Goal: Task Accomplishment & Management: Manage account settings

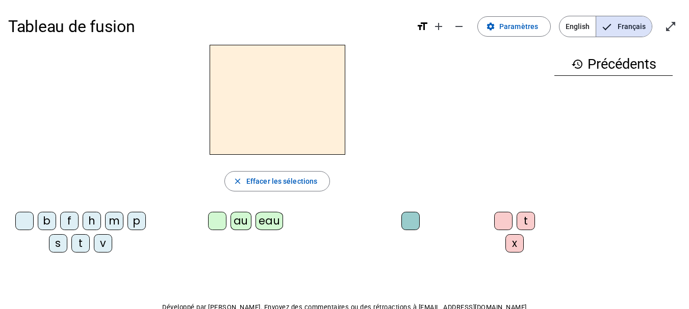
click at [584, 28] on span "English" at bounding box center [577, 26] width 36 height 20
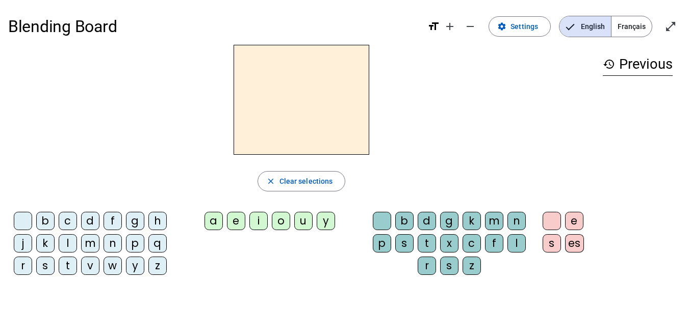
click at [634, 29] on span "Français" at bounding box center [631, 26] width 40 height 20
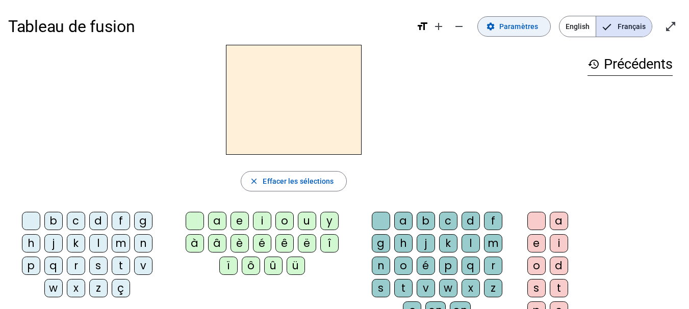
click at [508, 24] on span "Paramètres" at bounding box center [518, 26] width 39 height 12
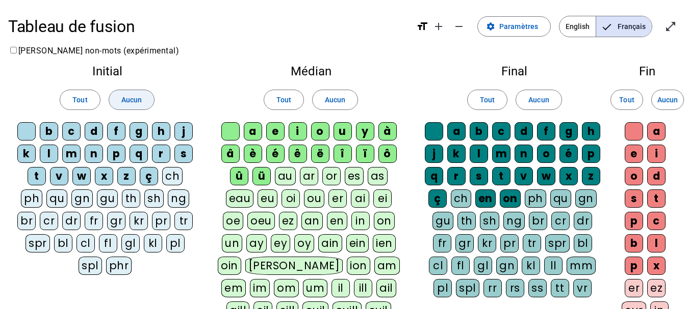
click at [127, 97] on span "Aucun" at bounding box center [131, 100] width 20 height 12
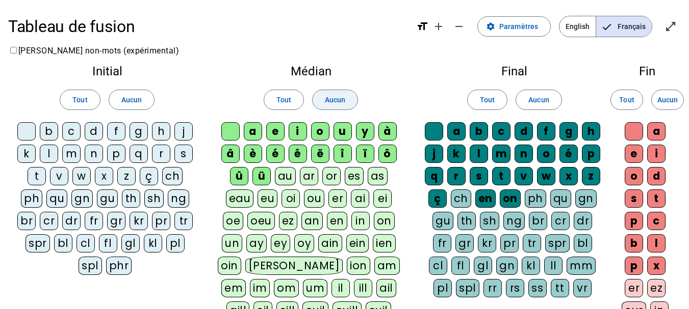
click at [343, 96] on span "Aucun" at bounding box center [335, 100] width 20 height 12
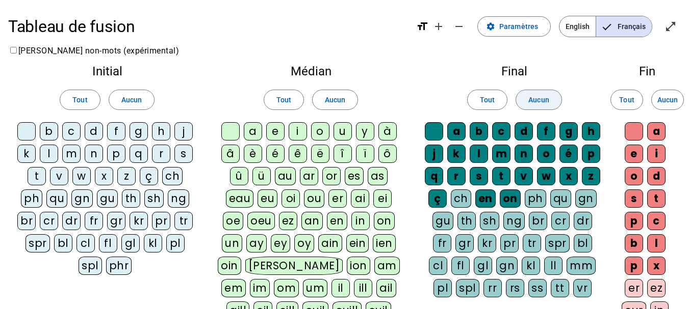
click at [545, 98] on span "Aucun" at bounding box center [538, 100] width 20 height 12
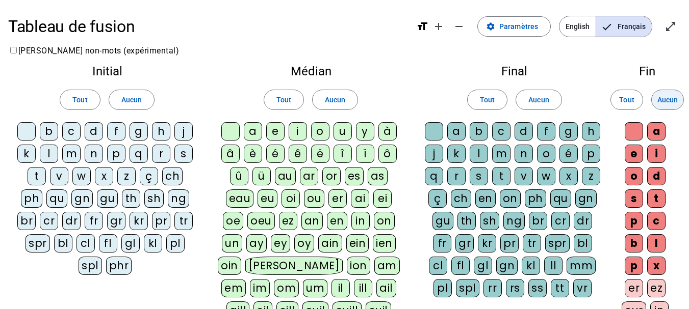
click at [673, 101] on span "Aucun" at bounding box center [667, 100] width 20 height 12
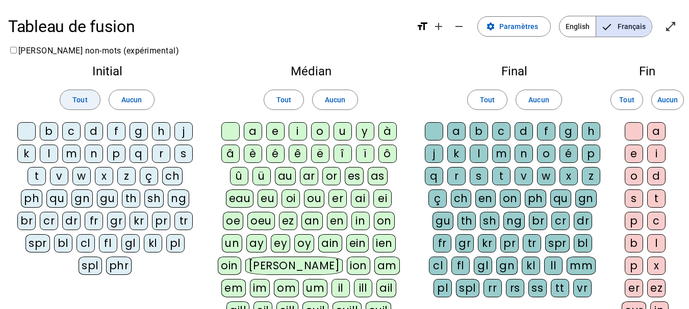
click at [88, 101] on span at bounding box center [79, 100] width 39 height 24
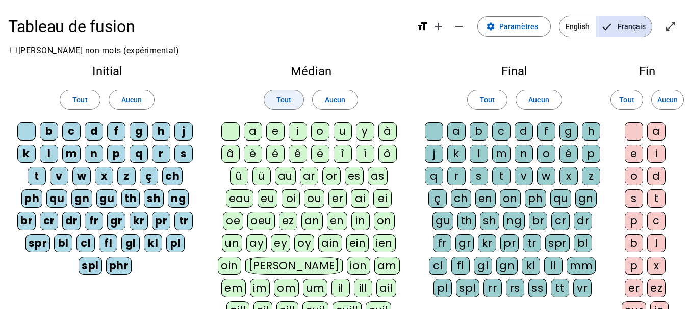
click at [271, 100] on span at bounding box center [283, 100] width 39 height 24
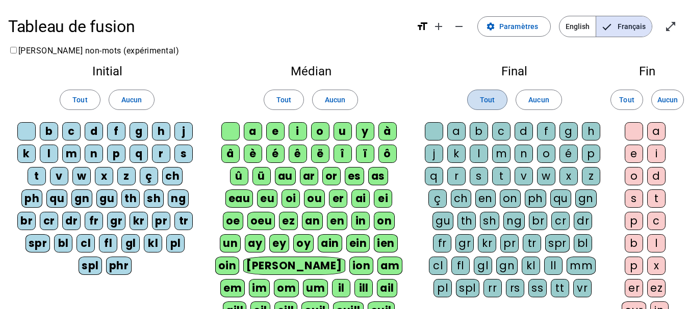
click at [478, 96] on span at bounding box center [486, 100] width 39 height 24
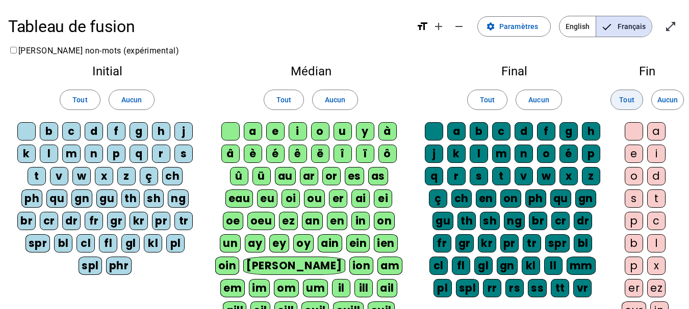
click at [620, 101] on span "Tout" at bounding box center [626, 100] width 15 height 12
